Goal: Information Seeking & Learning: Learn about a topic

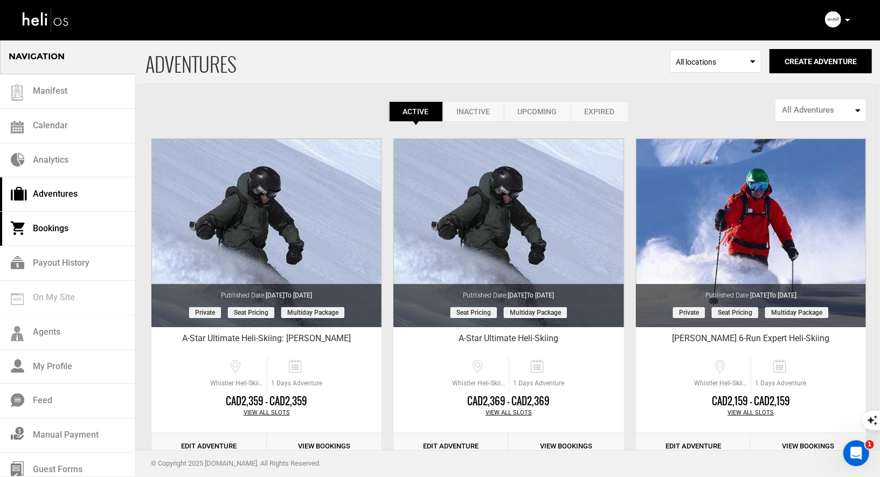
click at [69, 232] on link "Bookings" at bounding box center [67, 229] width 135 height 34
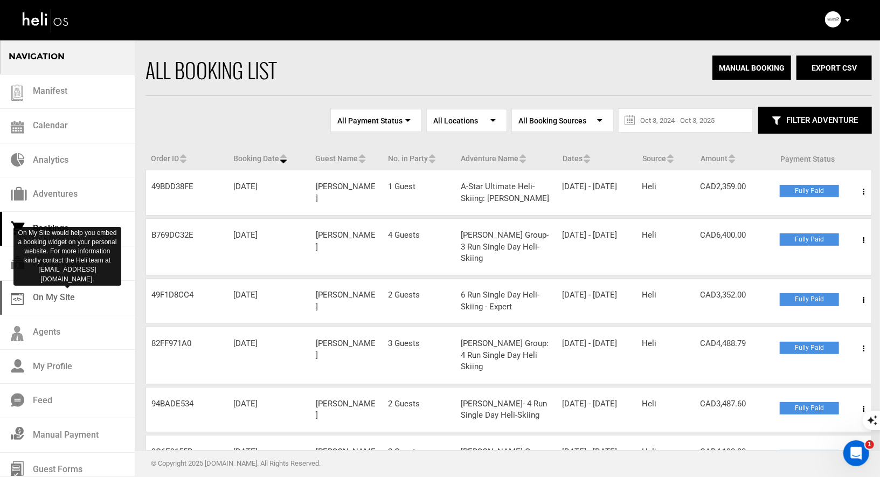
scroll to position [8, 0]
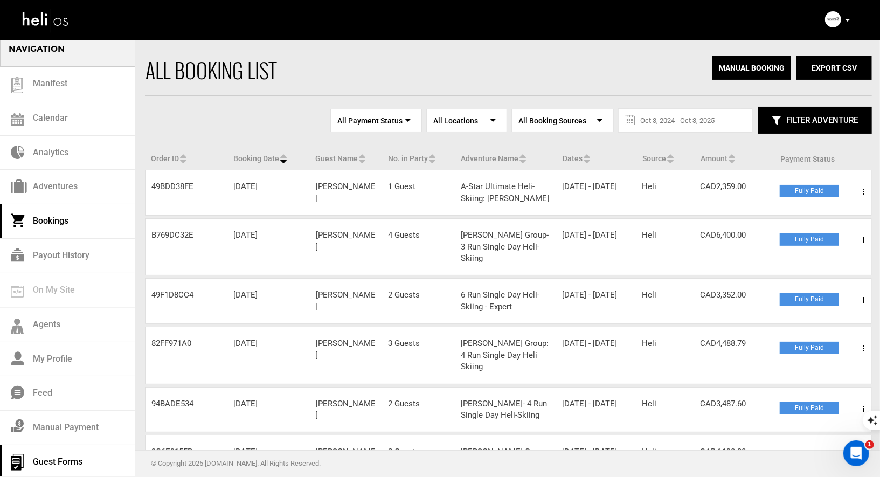
click at [58, 448] on link "Guest Forms" at bounding box center [67, 462] width 135 height 34
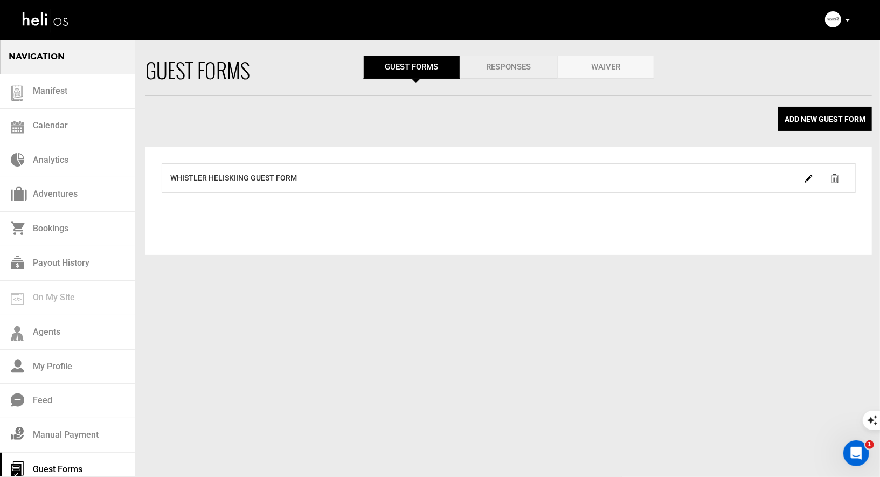
click at [496, 74] on link "Responses" at bounding box center [508, 66] width 97 height 23
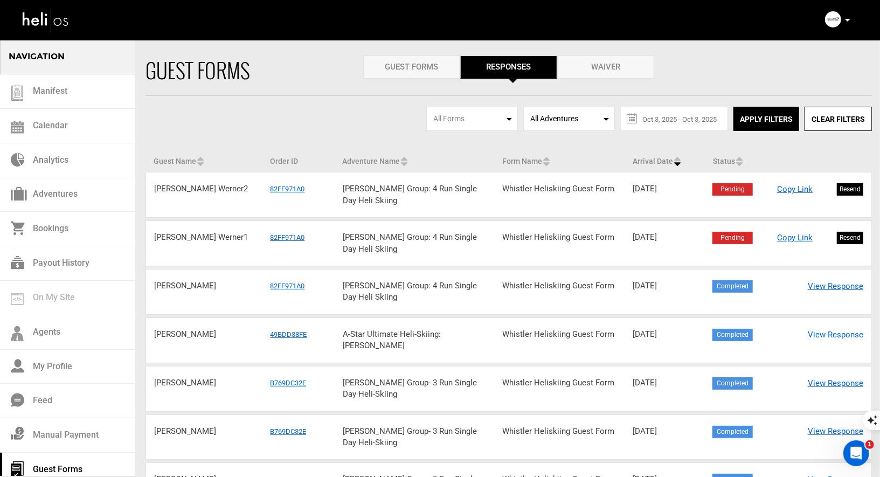
click at [833, 332] on link "View Response" at bounding box center [834, 334] width 55 height 11
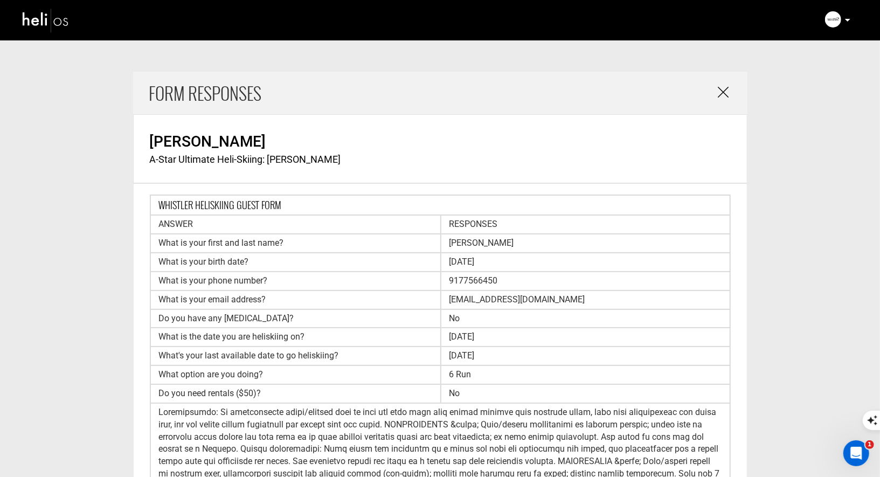
click at [730, 93] on link at bounding box center [724, 93] width 13 height 17
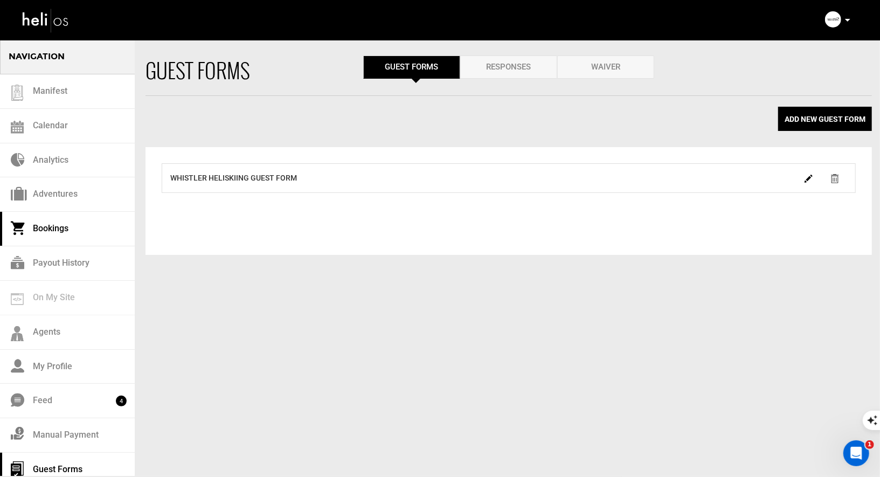
click at [41, 222] on link "Bookings" at bounding box center [67, 229] width 135 height 34
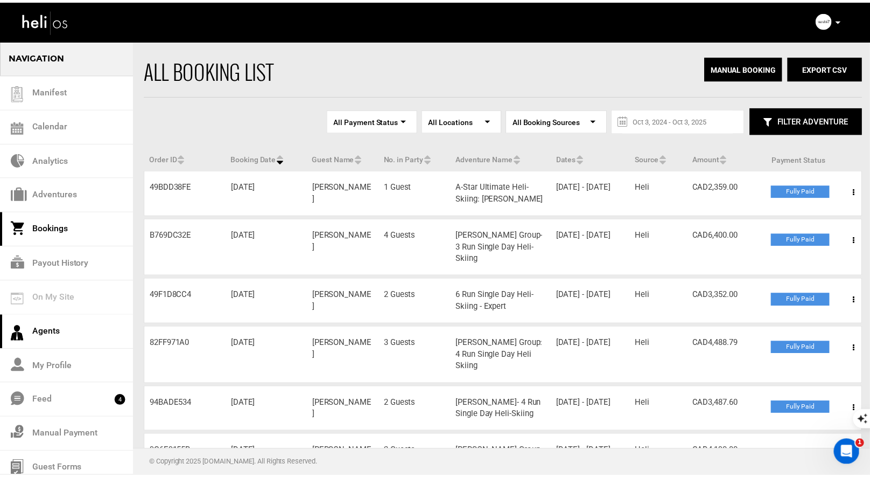
scroll to position [8, 0]
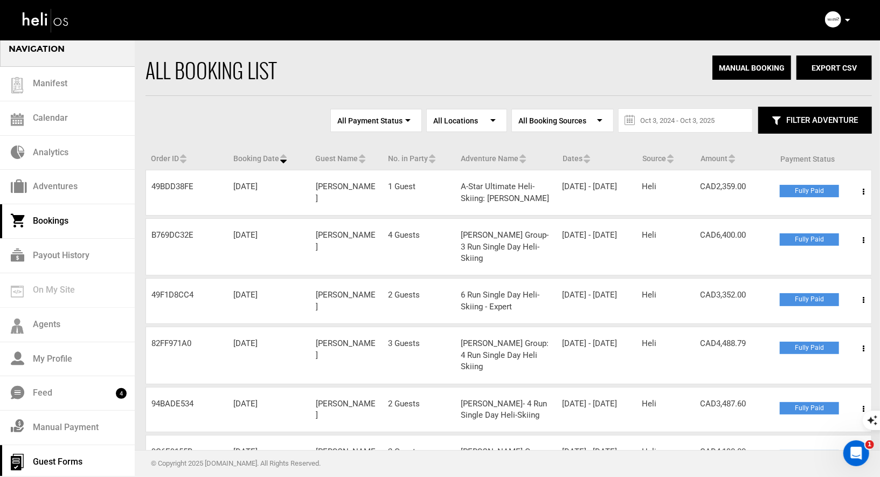
click at [51, 457] on link "Guest Forms" at bounding box center [67, 462] width 135 height 34
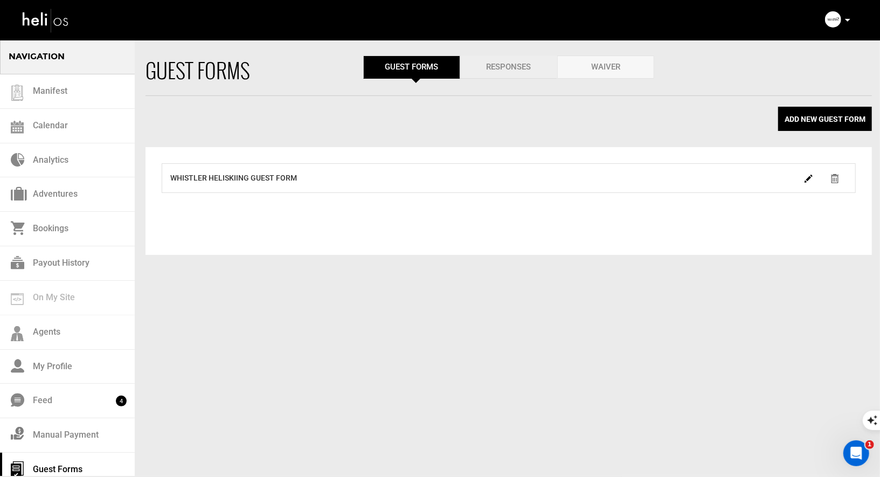
click at [505, 59] on link "Responses" at bounding box center [508, 66] width 97 height 23
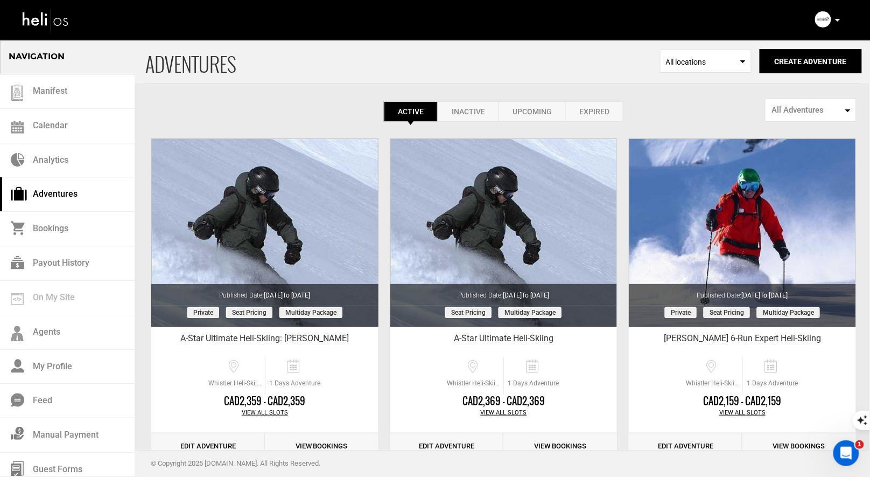
click at [839, 23] on p at bounding box center [837, 20] width 6 height 12
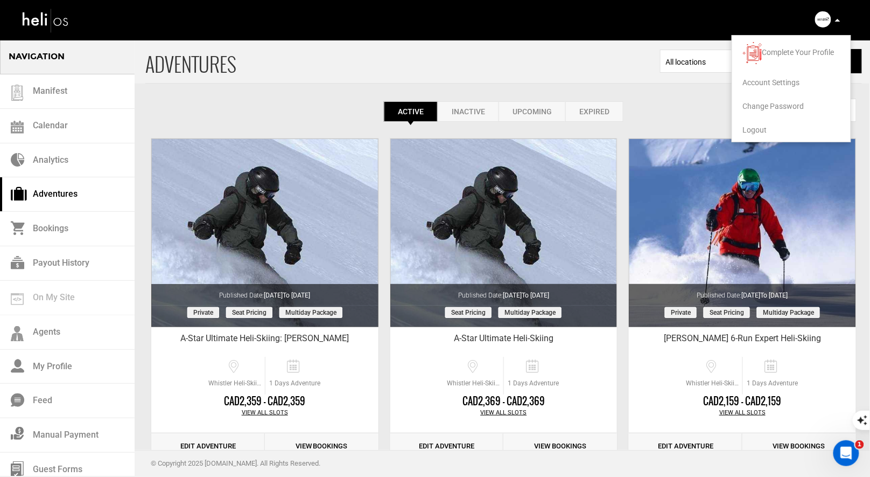
click at [767, 129] on li "Logout" at bounding box center [792, 130] width 118 height 24
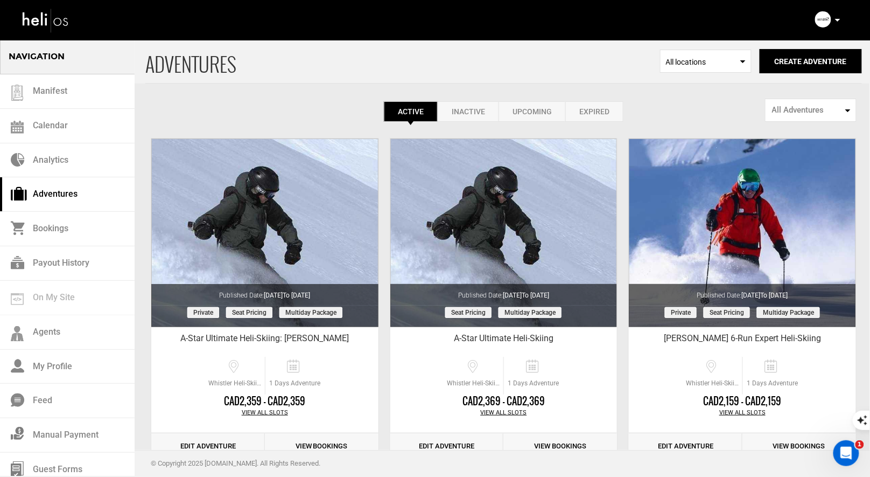
click at [842, 22] on div "Complete Your Profile Account Settings Change Password Logout" at bounding box center [829, 19] width 39 height 21
click at [841, 22] on div "Complete Your Profile Account Settings Change Password Logout" at bounding box center [829, 19] width 39 height 21
click at [838, 20] on icon at bounding box center [837, 20] width 5 height 3
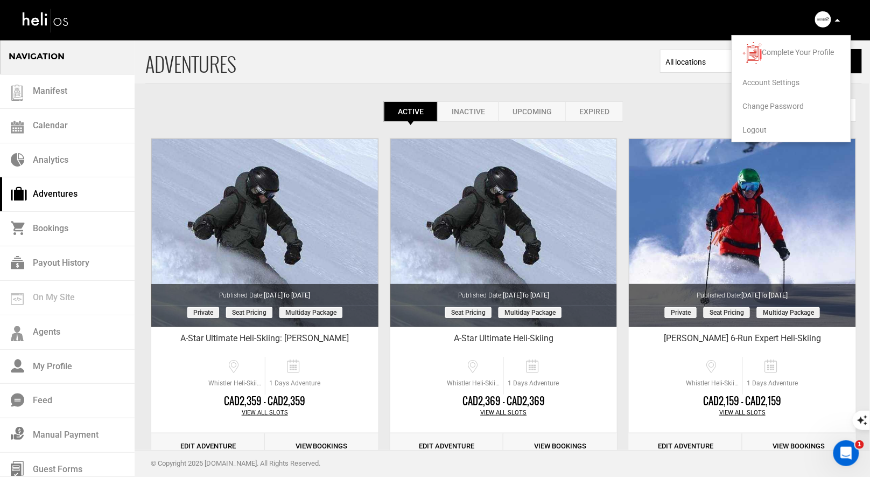
click at [748, 141] on ul "Complete Your Profile Account Settings Change Password Logout" at bounding box center [792, 88] width 120 height 107
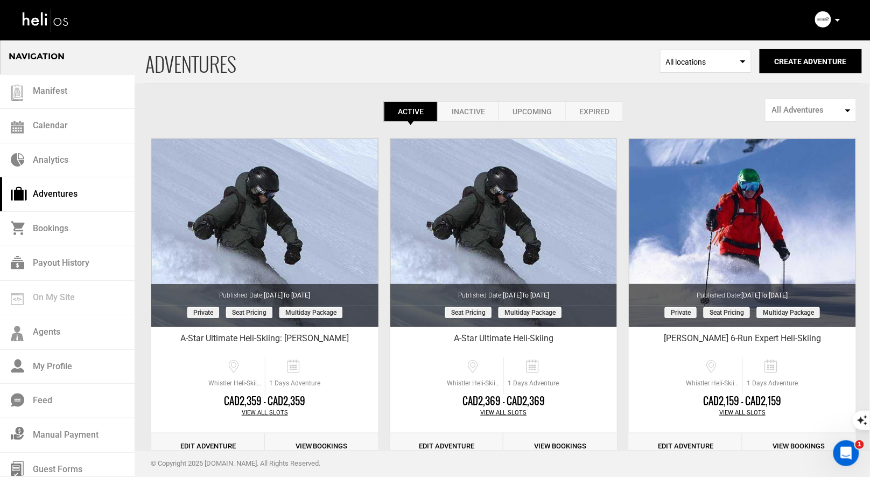
click at [838, 19] on icon at bounding box center [837, 20] width 5 height 3
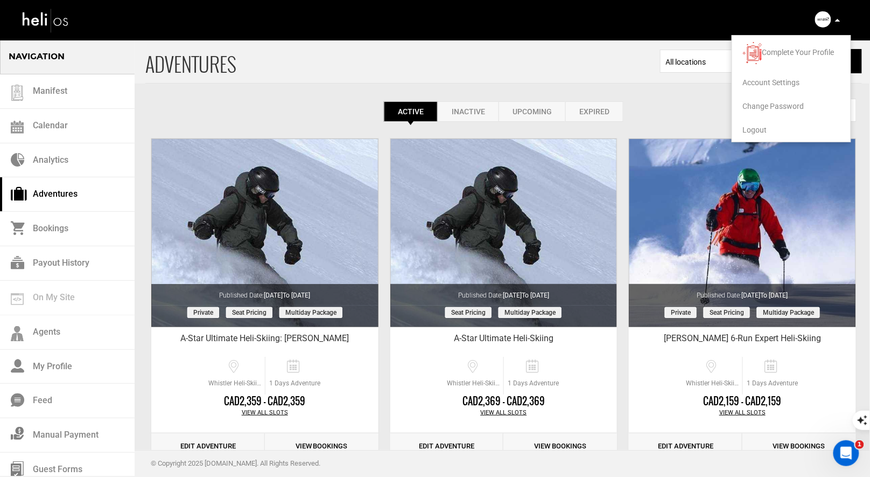
click at [761, 126] on span "Logout" at bounding box center [755, 129] width 24 height 9
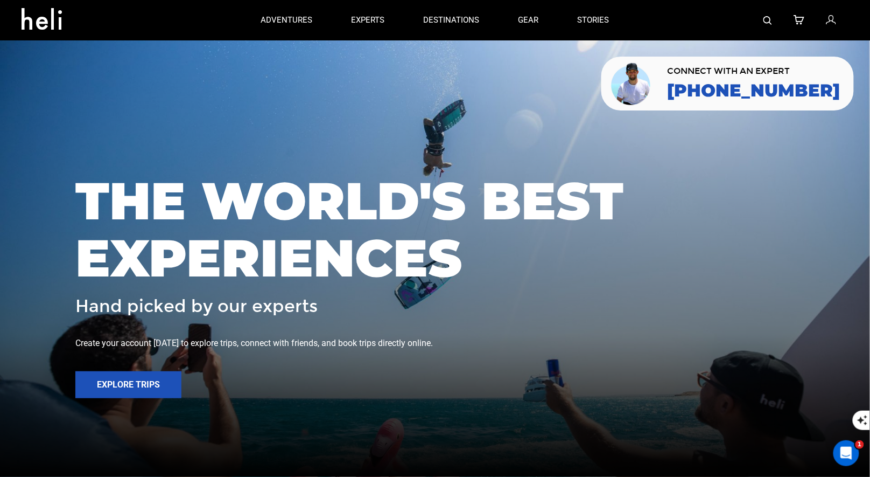
click at [765, 20] on img at bounding box center [768, 20] width 9 height 9
click at [772, 19] on img at bounding box center [768, 20] width 9 height 9
click at [766, 22] on img at bounding box center [768, 20] width 9 height 9
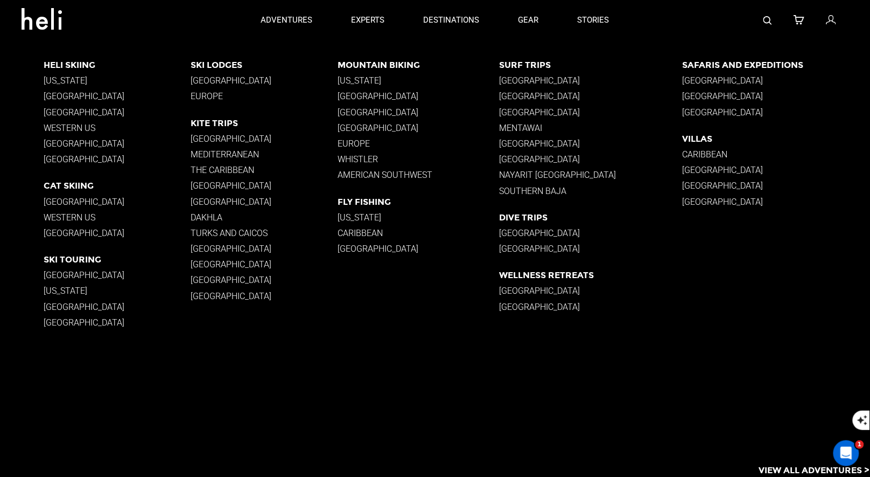
type input "great northern powder guides"
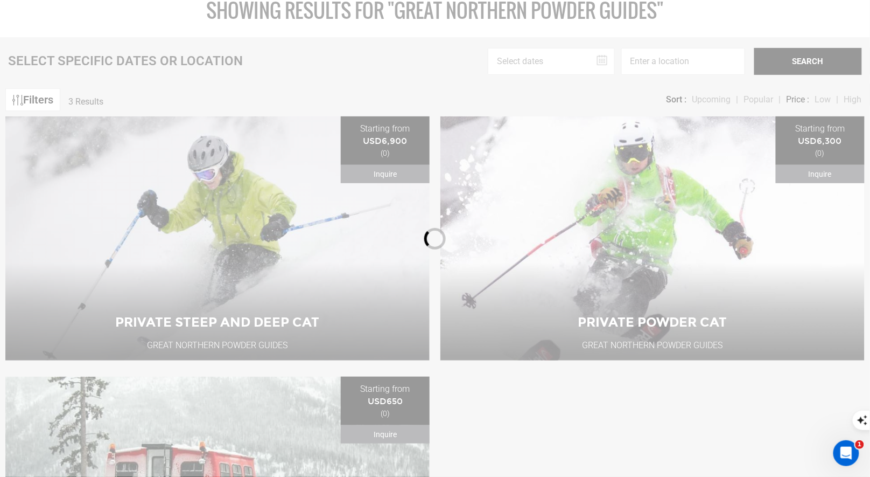
scroll to position [122, 0]
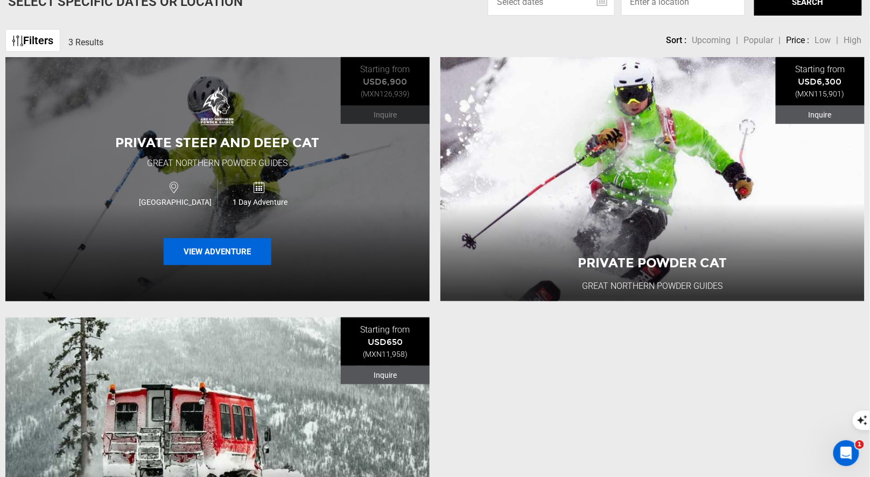
click at [179, 254] on button "View Adventure" at bounding box center [218, 251] width 108 height 27
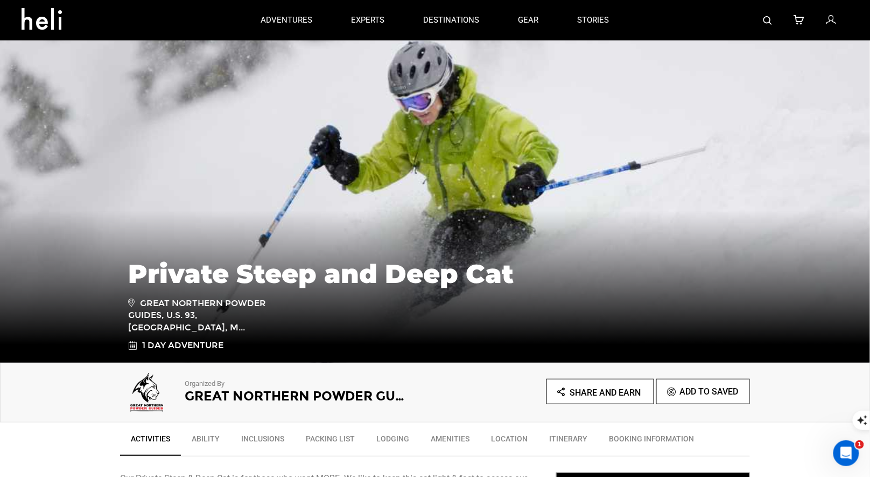
type input "great northern powder guides"
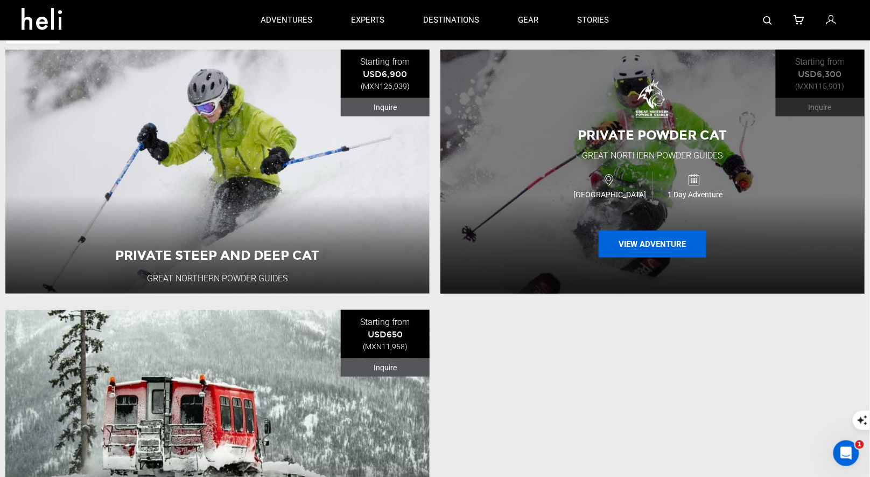
scroll to position [127, 0]
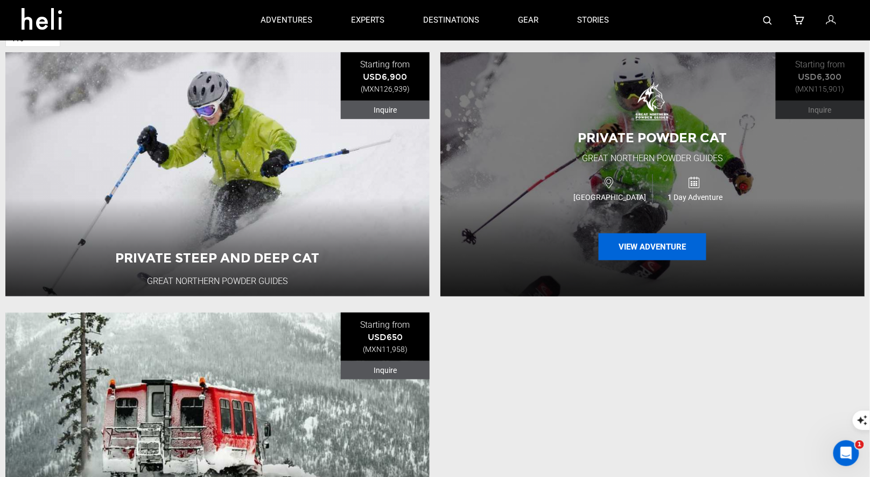
click at [635, 248] on button "View Adventure" at bounding box center [653, 246] width 108 height 27
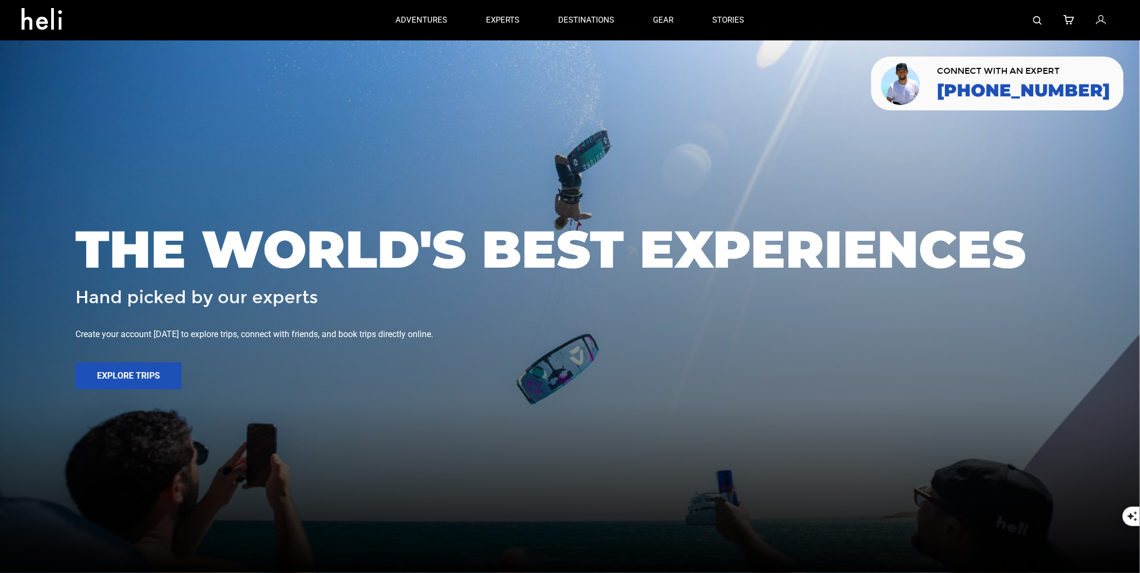
click at [1040, 22] on img at bounding box center [1037, 20] width 9 height 9
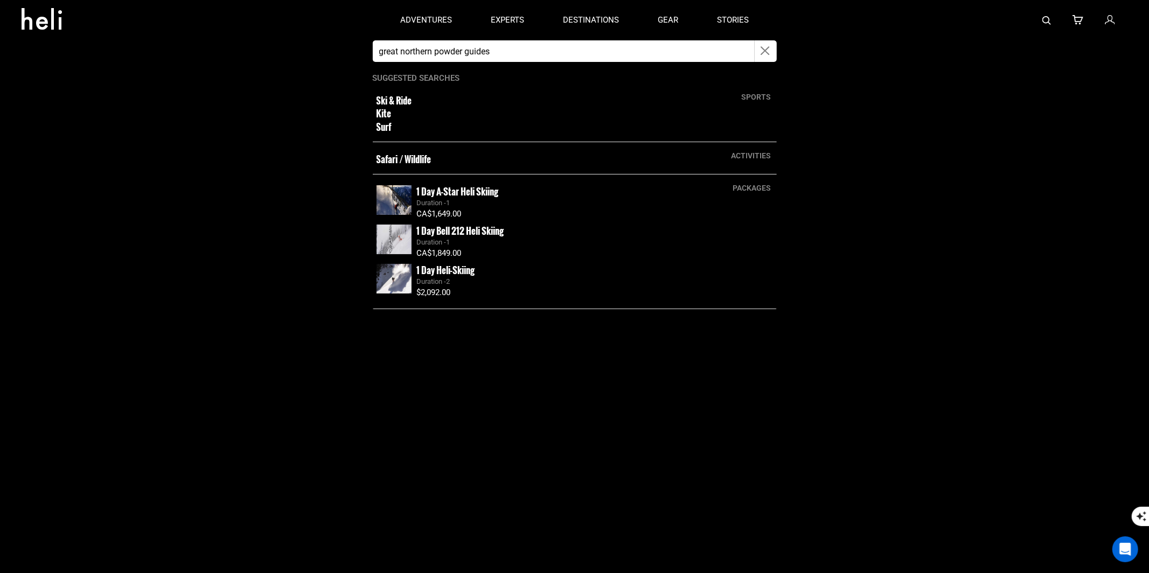
type input "great northern powder guides"
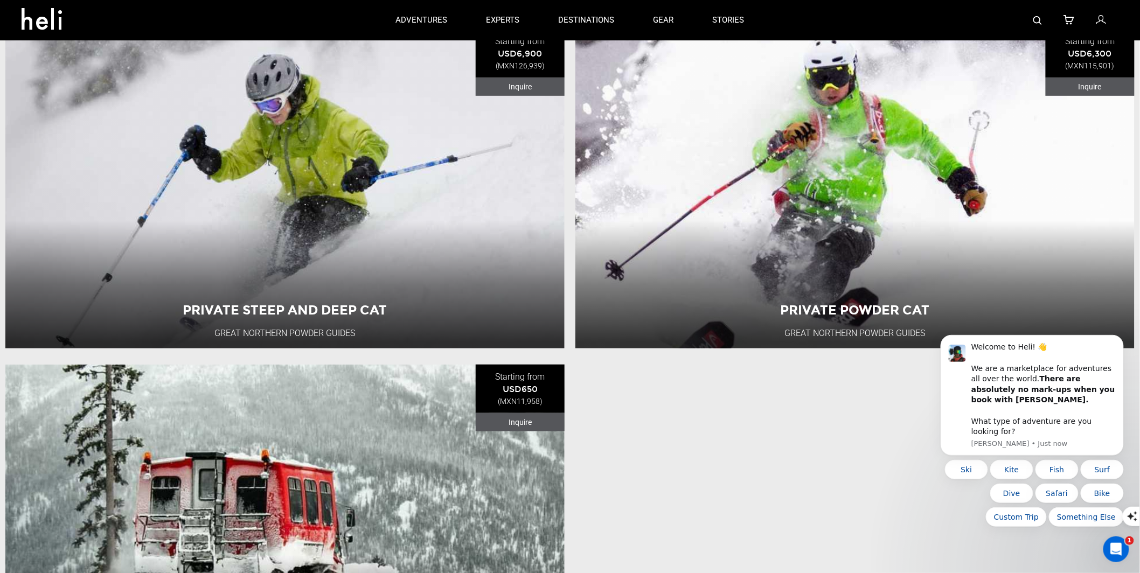
scroll to position [141, 0]
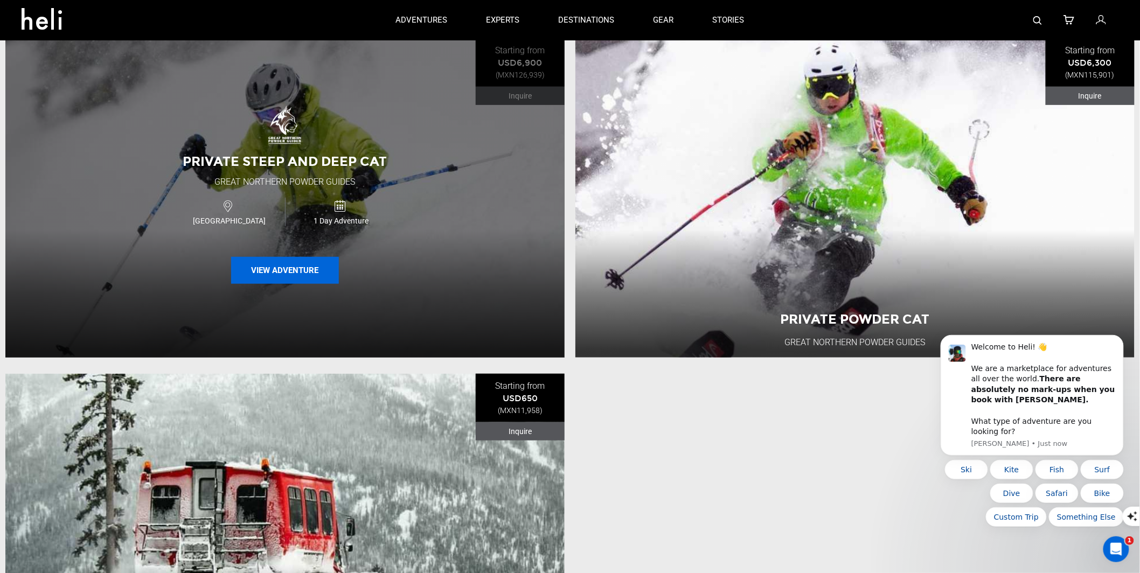
click at [305, 278] on button "View Adventure" at bounding box center [285, 270] width 108 height 27
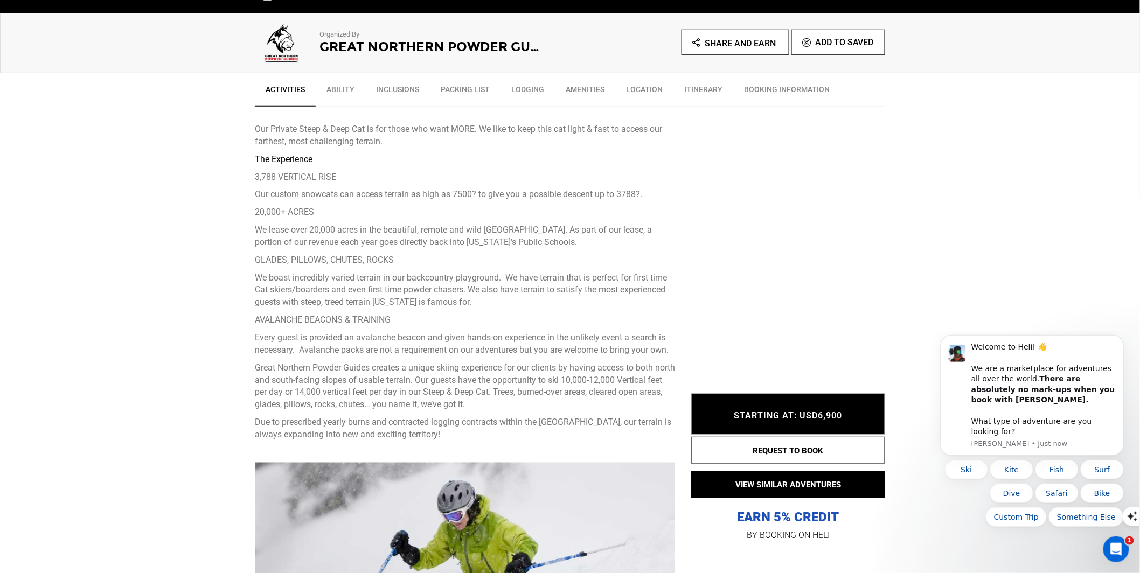
scroll to position [403, 0]
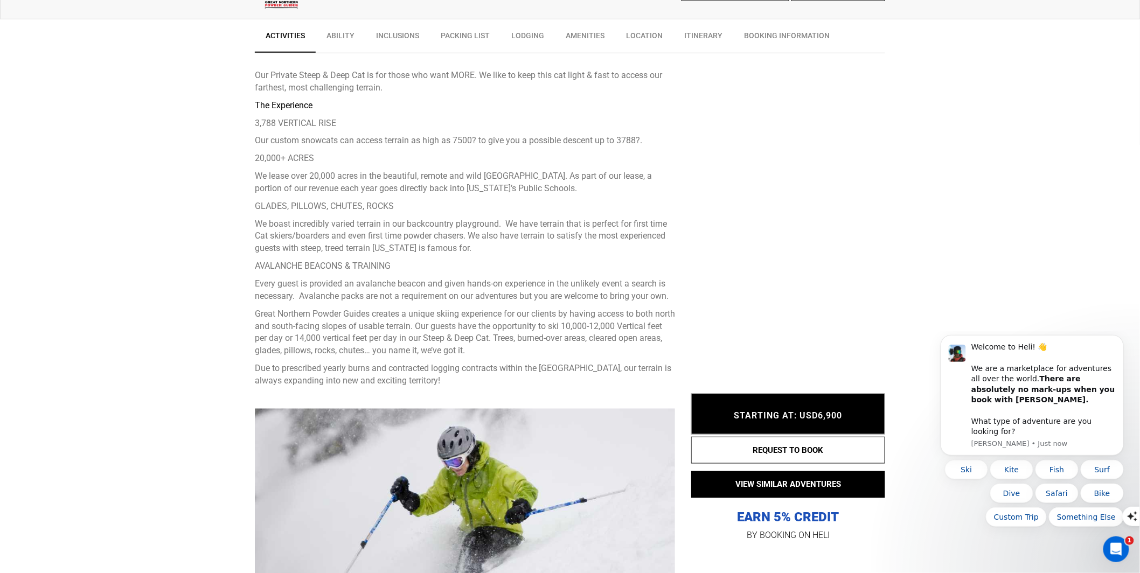
drag, startPoint x: 478, startPoint y: 384, endPoint x: 250, endPoint y: 81, distance: 378.5
copy div "Our Private Steep & Deep Cat is for those who want MORE. We like to keep this c…"
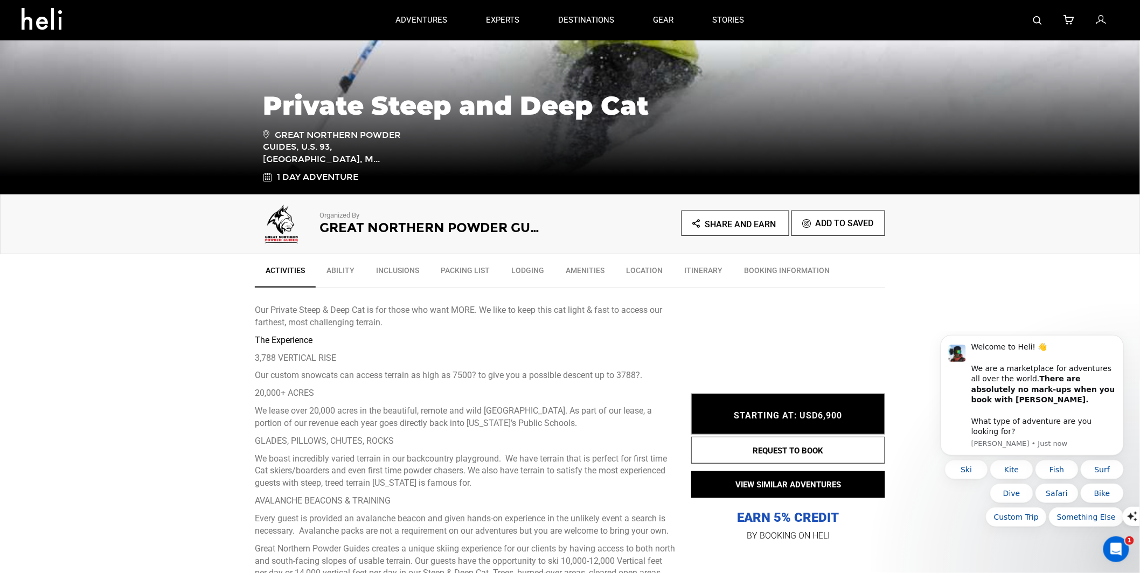
scroll to position [0, 0]
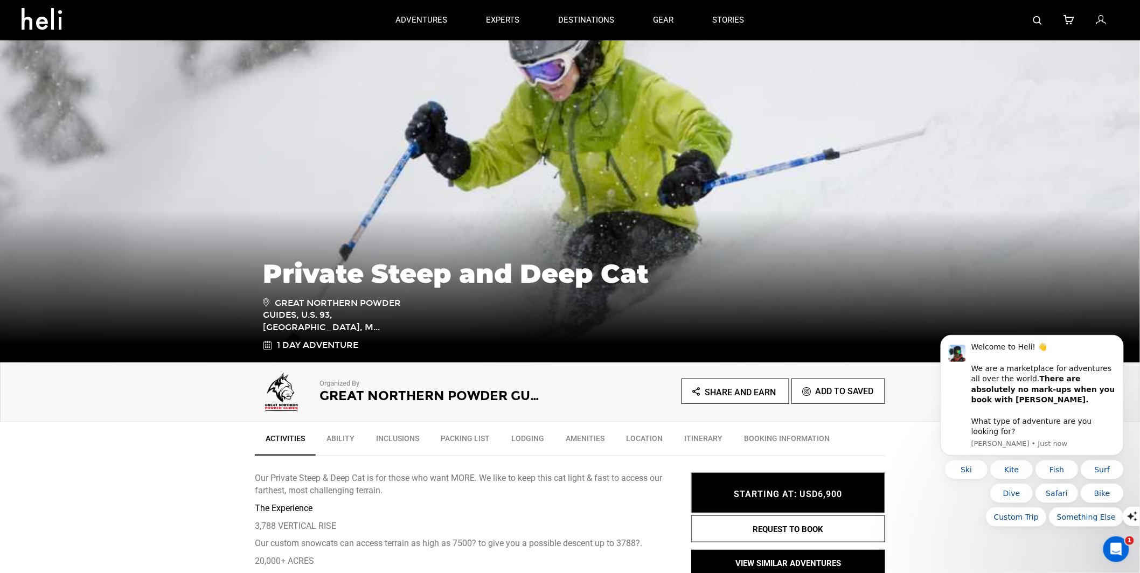
click at [326, 389] on h2 "Great Northern Powder Guides" at bounding box center [429, 396] width 221 height 14
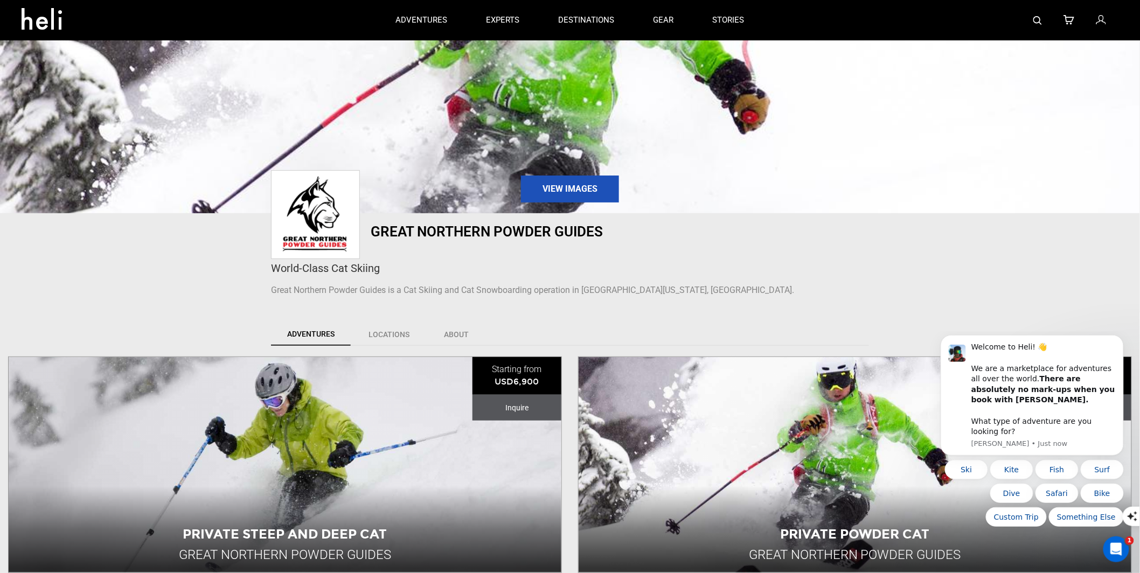
scroll to position [69, 0]
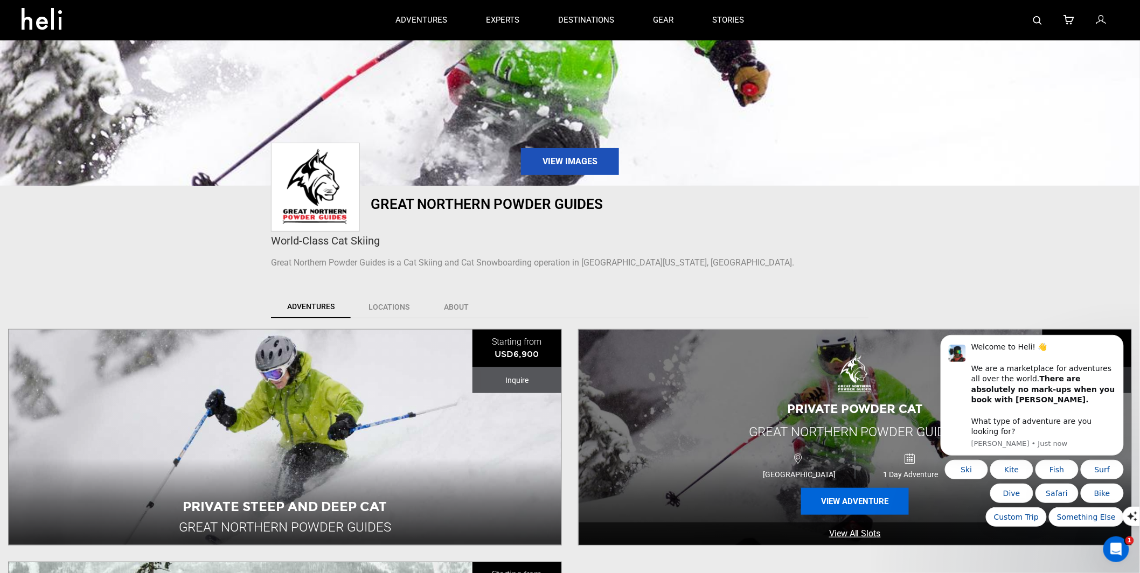
click at [821, 490] on button "View Adventure" at bounding box center [855, 501] width 108 height 27
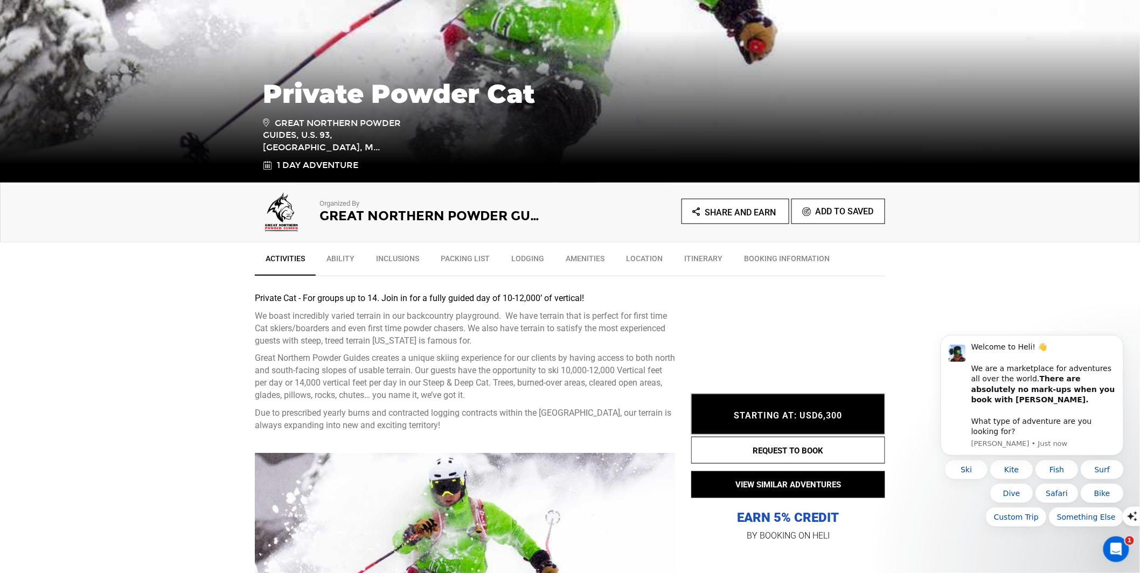
scroll to position [439, 0]
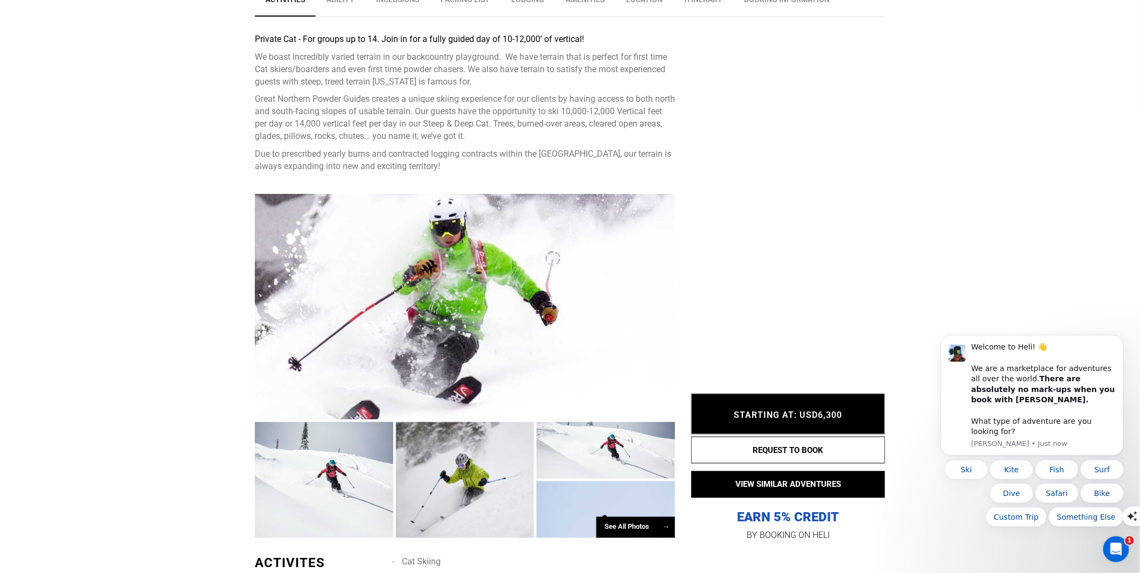
drag, startPoint x: 465, startPoint y: 162, endPoint x: 249, endPoint y: 33, distance: 251.4
copy div "Private Cat - For groups up to 14. Join in for a fully guided day of 10-12,000’…"
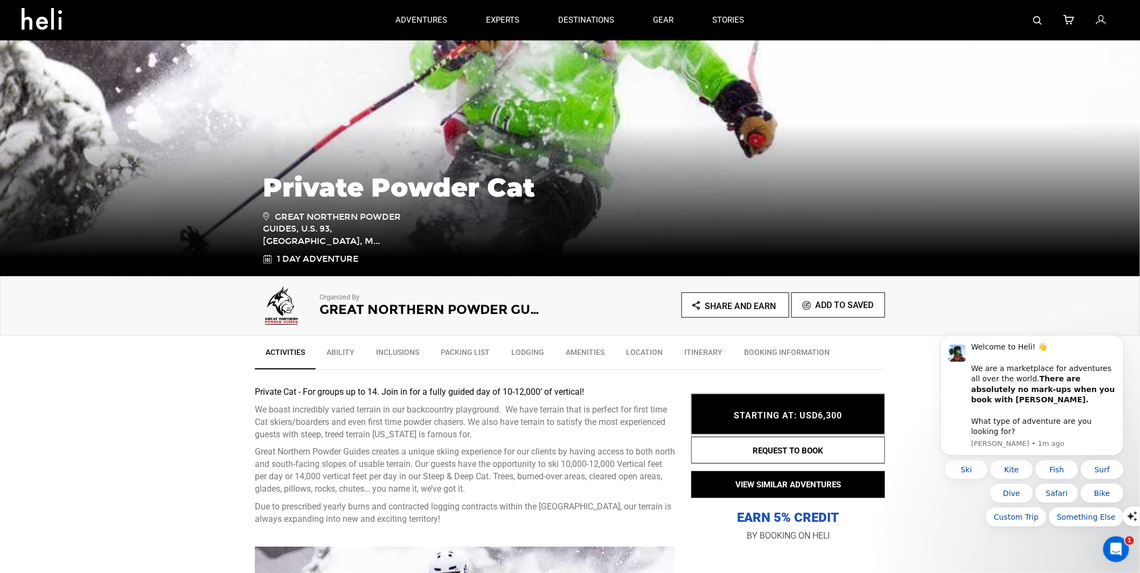
scroll to position [15, 0]
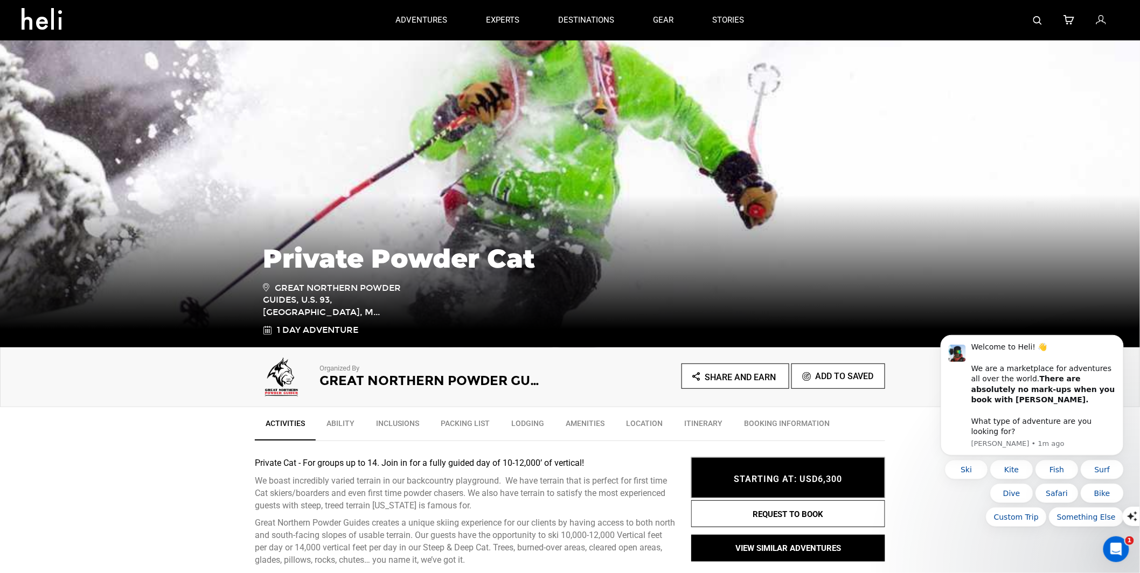
click at [462, 362] on div "Organized By Great Northern Powder Guides" at bounding box center [429, 370] width 221 height 35
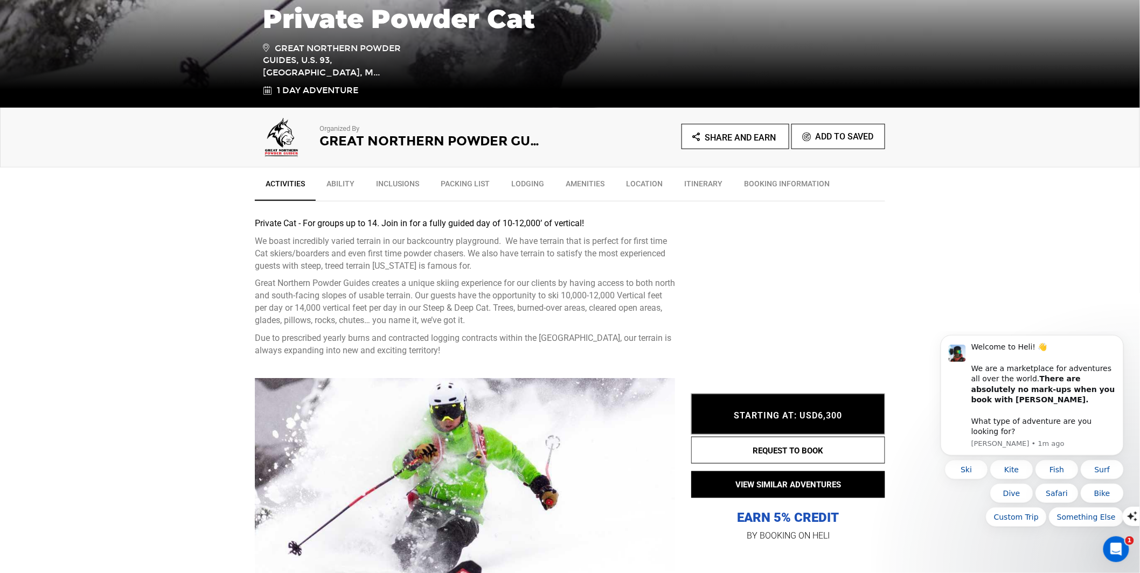
scroll to position [256, 0]
